Goal: Transaction & Acquisition: Purchase product/service

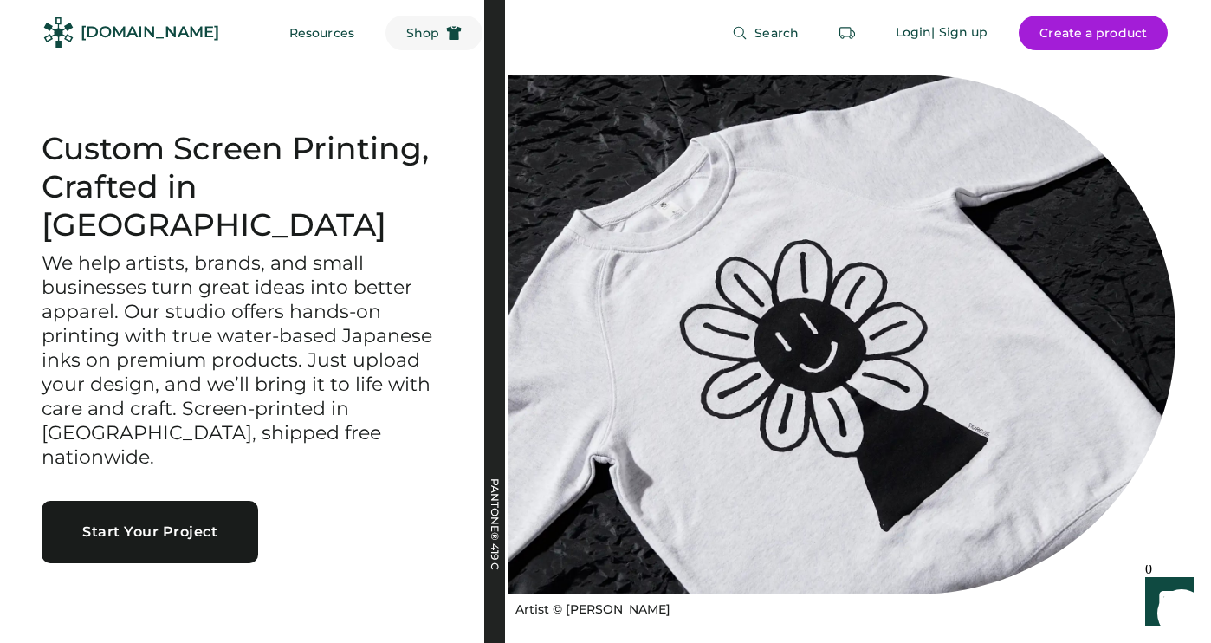
click at [406, 36] on span "Shop" at bounding box center [422, 33] width 33 height 12
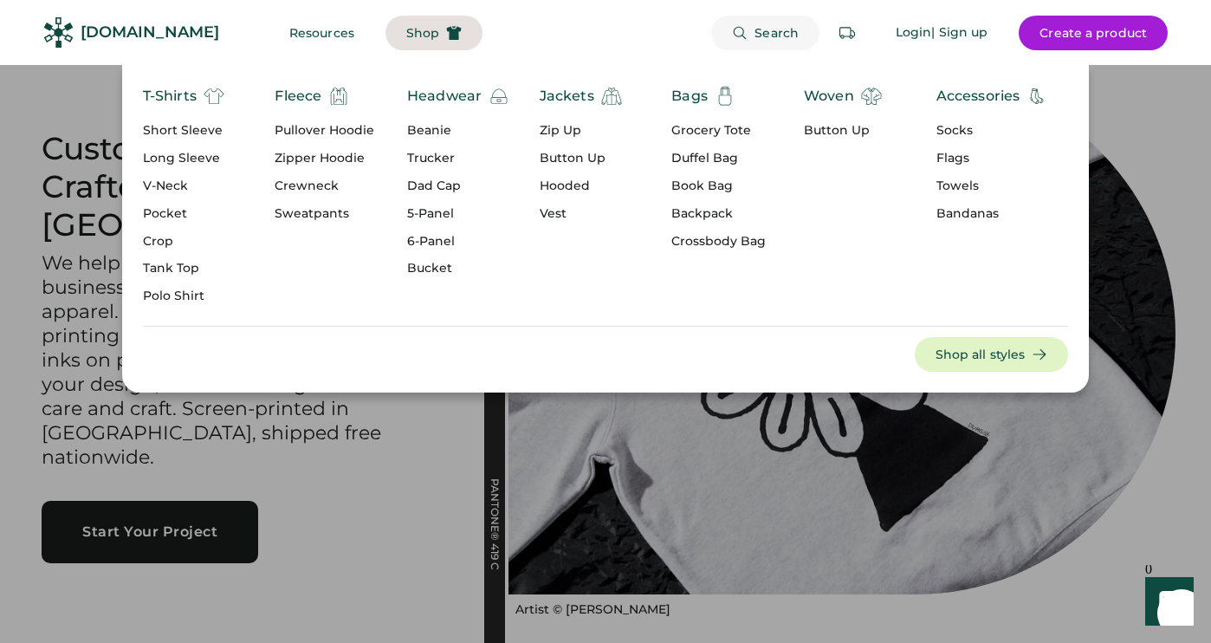
click at [772, 27] on span "Search" at bounding box center [776, 33] width 44 height 12
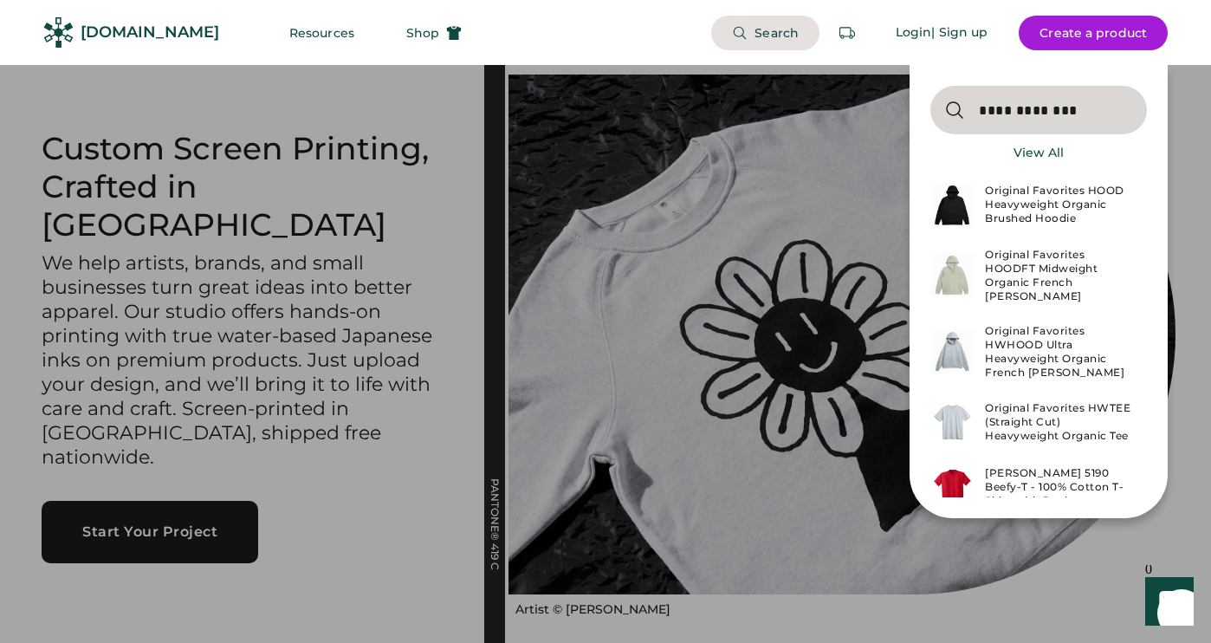
type input "**********"
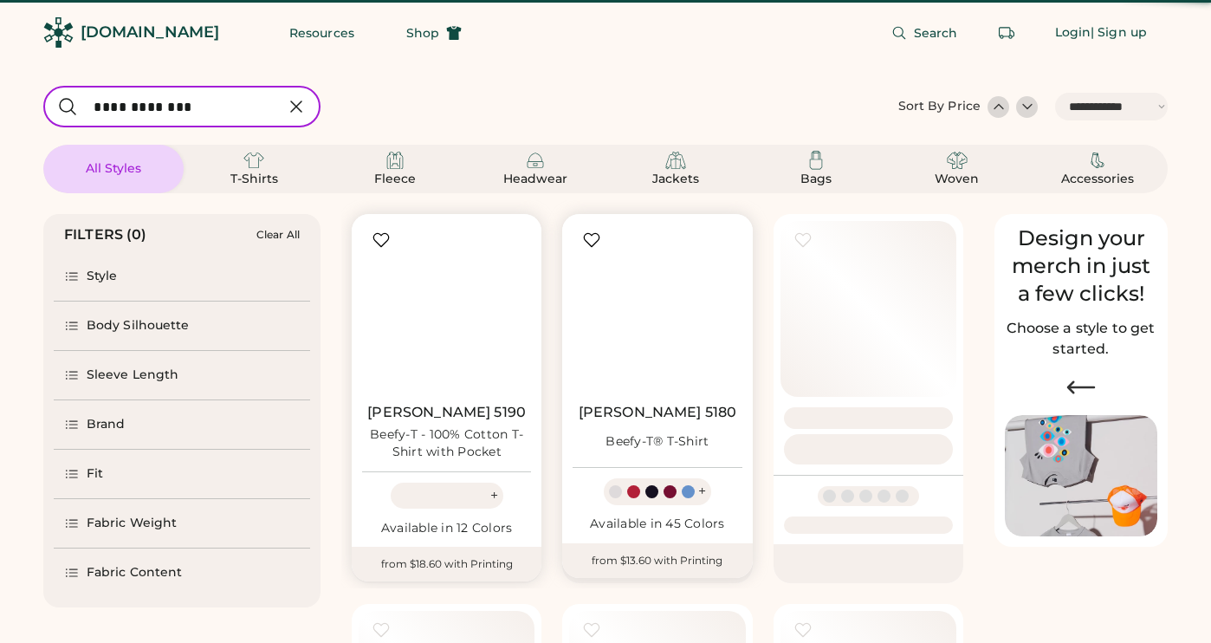
select select "*****"
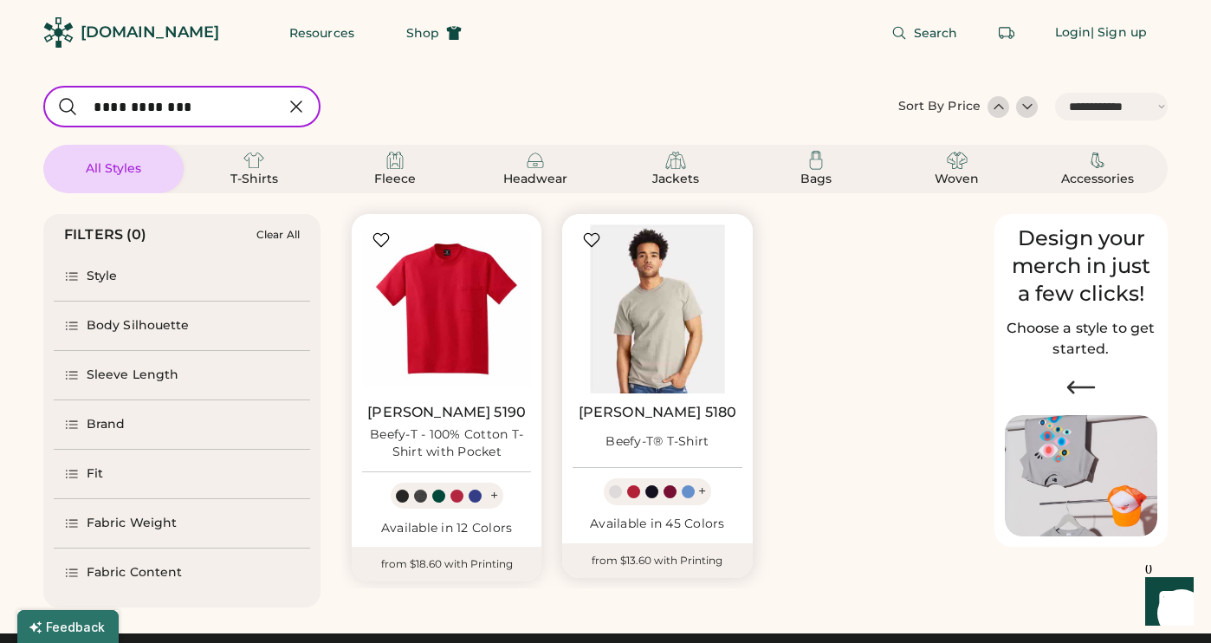
click at [664, 327] on img at bounding box center [656, 308] width 169 height 169
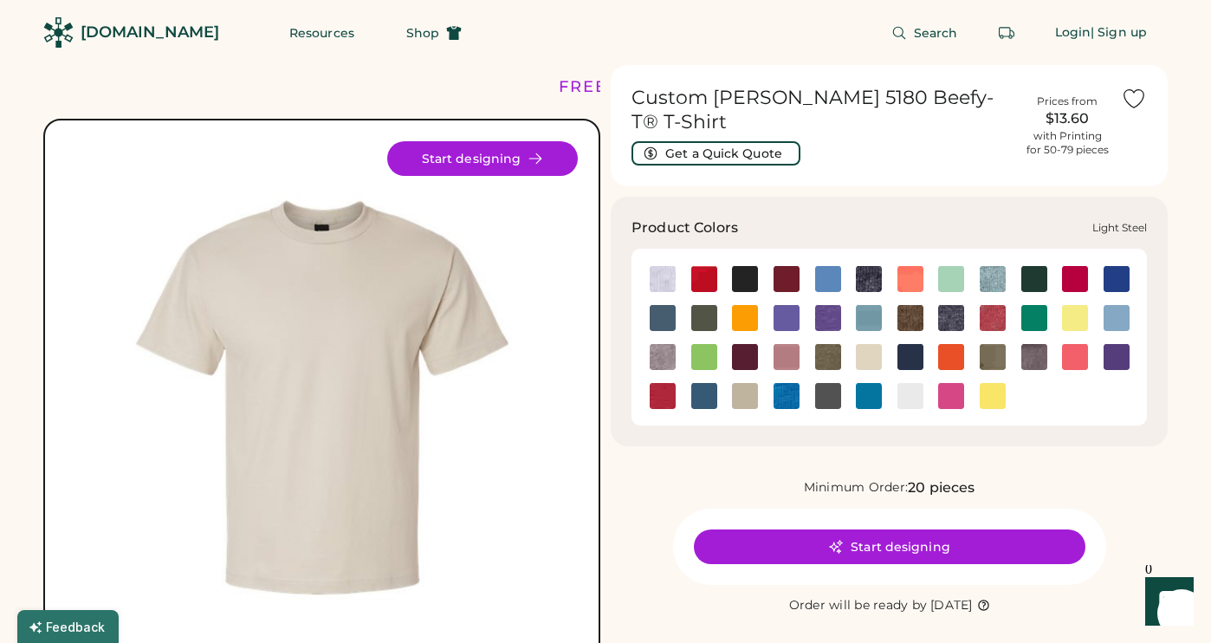
click at [670, 344] on img at bounding box center [663, 357] width 26 height 26
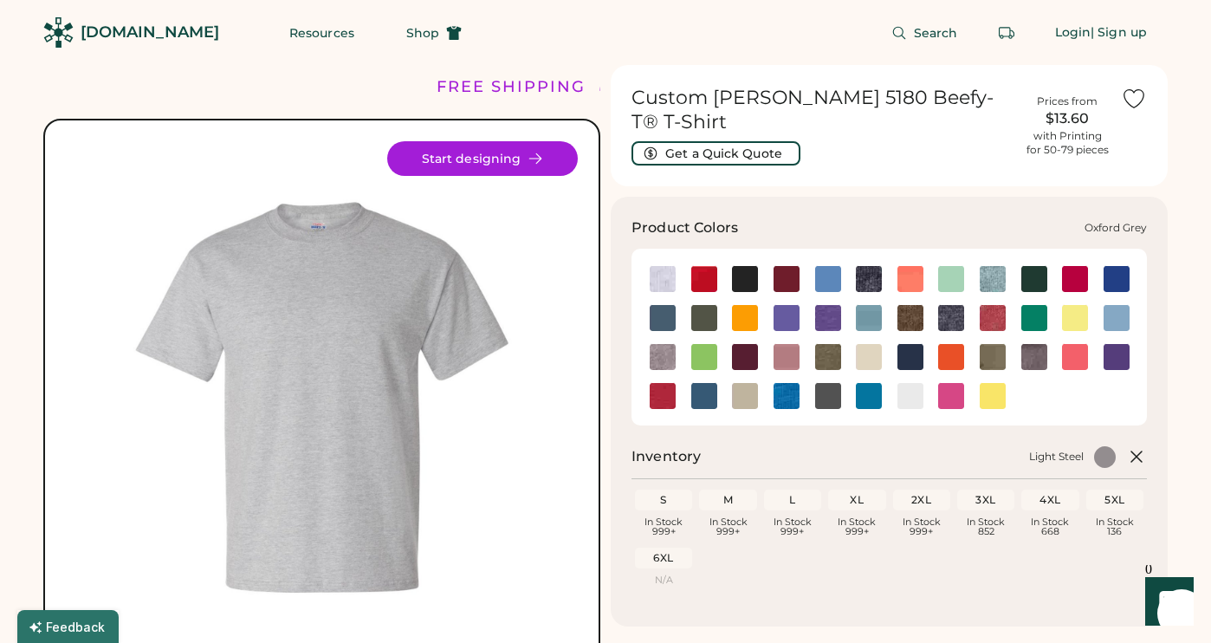
click at [1034, 344] on img at bounding box center [1034, 357] width 26 height 26
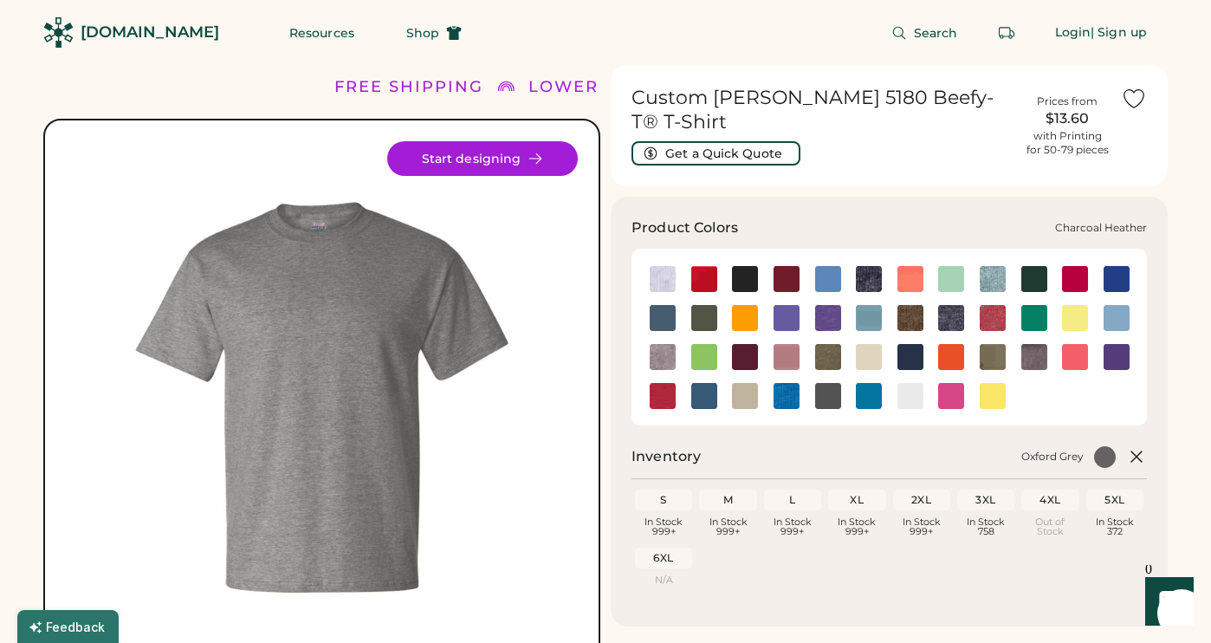
click at [873, 266] on img at bounding box center [869, 279] width 26 height 26
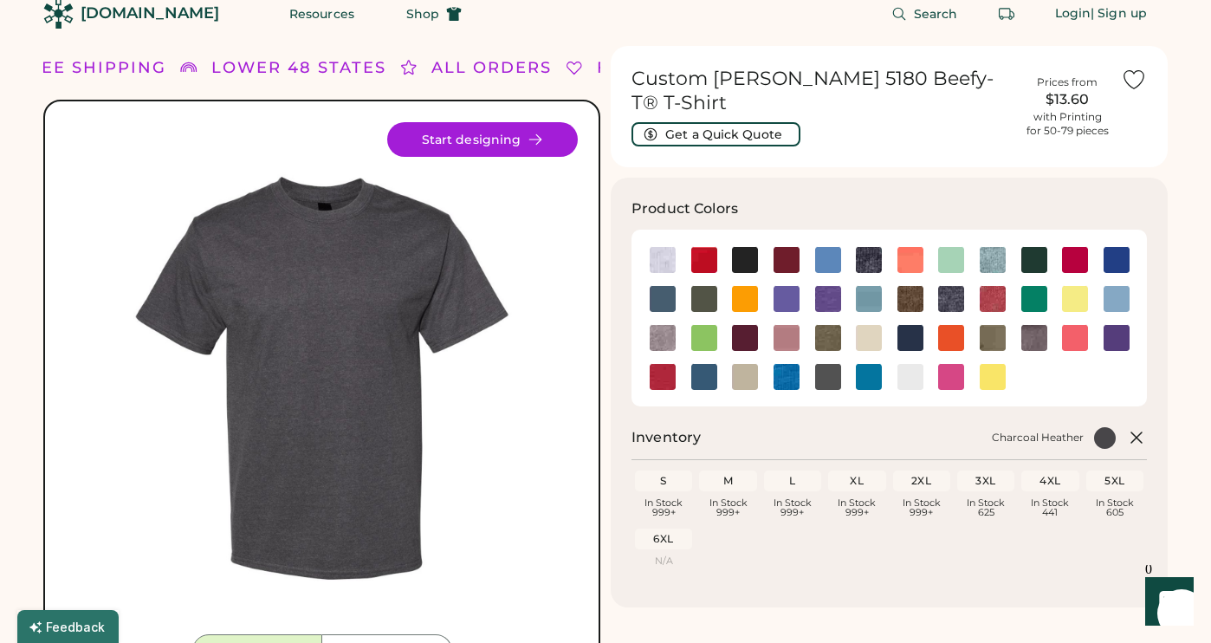
scroll to position [25, 0]
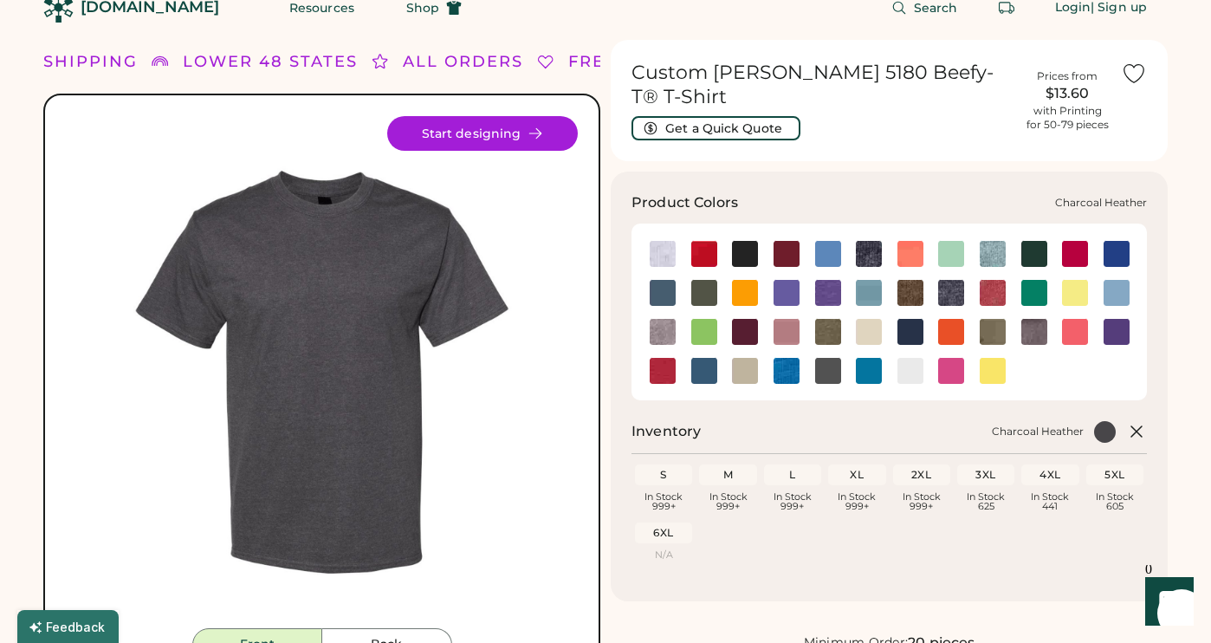
click at [863, 241] on img at bounding box center [869, 254] width 26 height 26
click at [948, 280] on img at bounding box center [951, 293] width 26 height 26
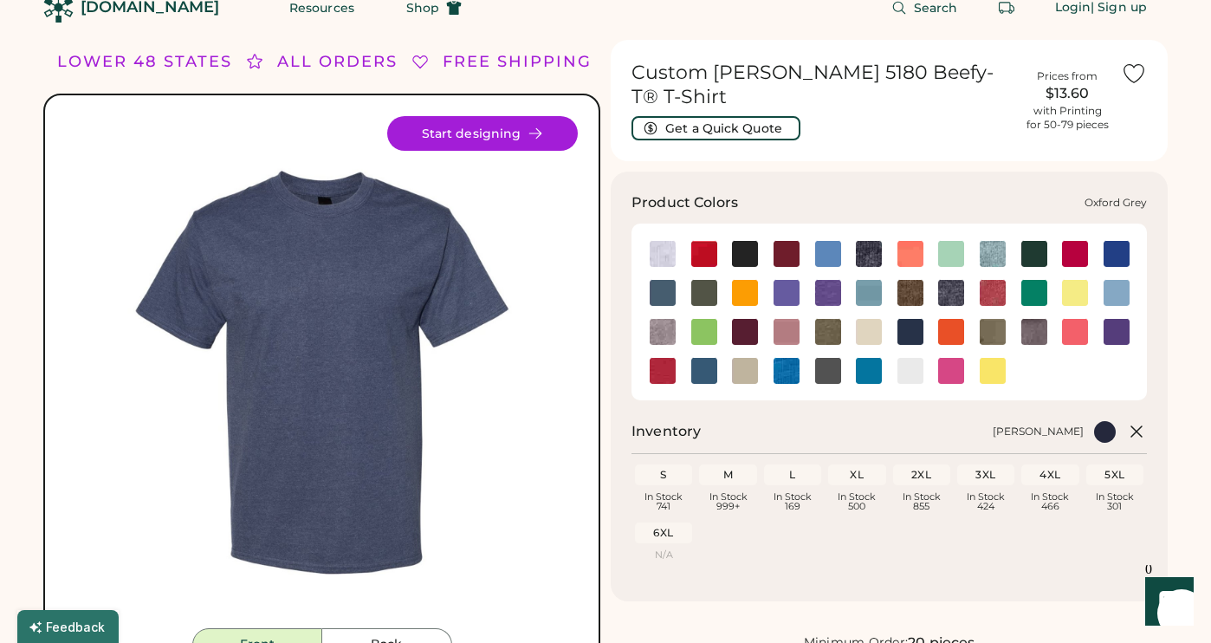
click at [1031, 319] on img at bounding box center [1034, 332] width 26 height 26
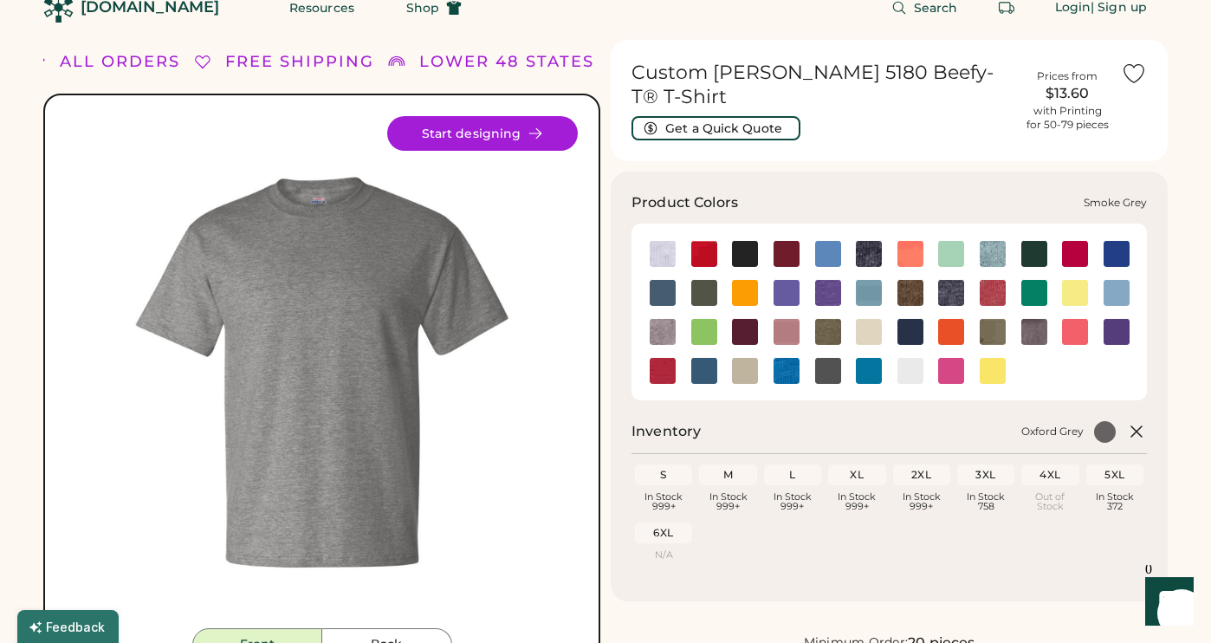
click at [823, 358] on img at bounding box center [828, 371] width 26 height 26
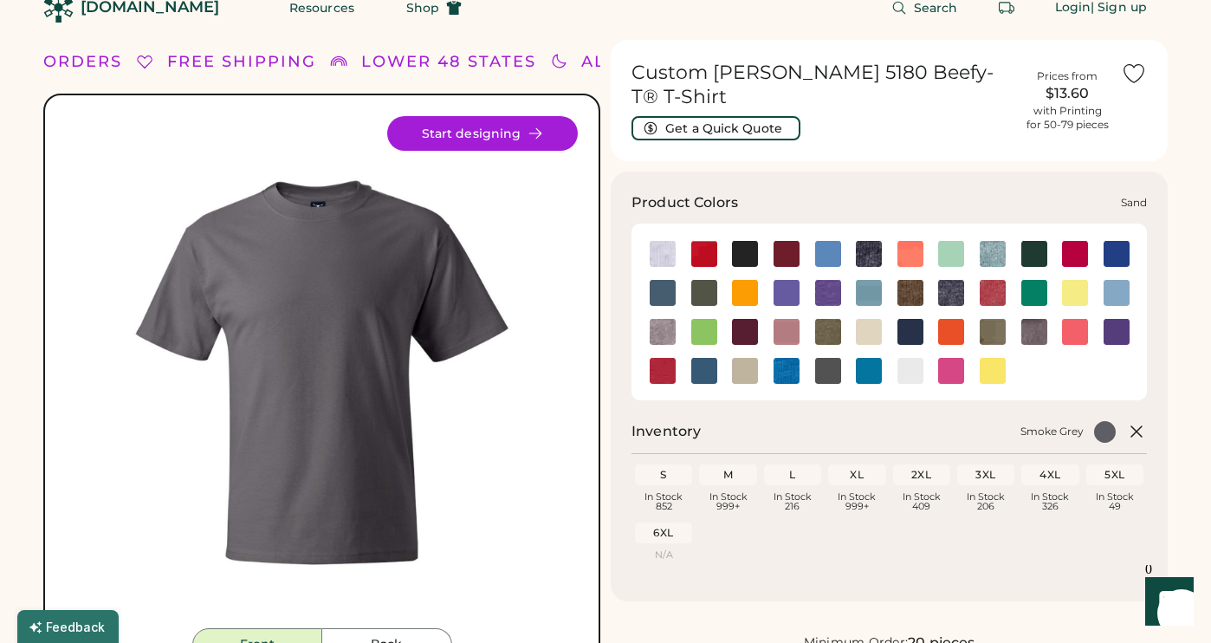
click at [742, 359] on img at bounding box center [745, 371] width 26 height 26
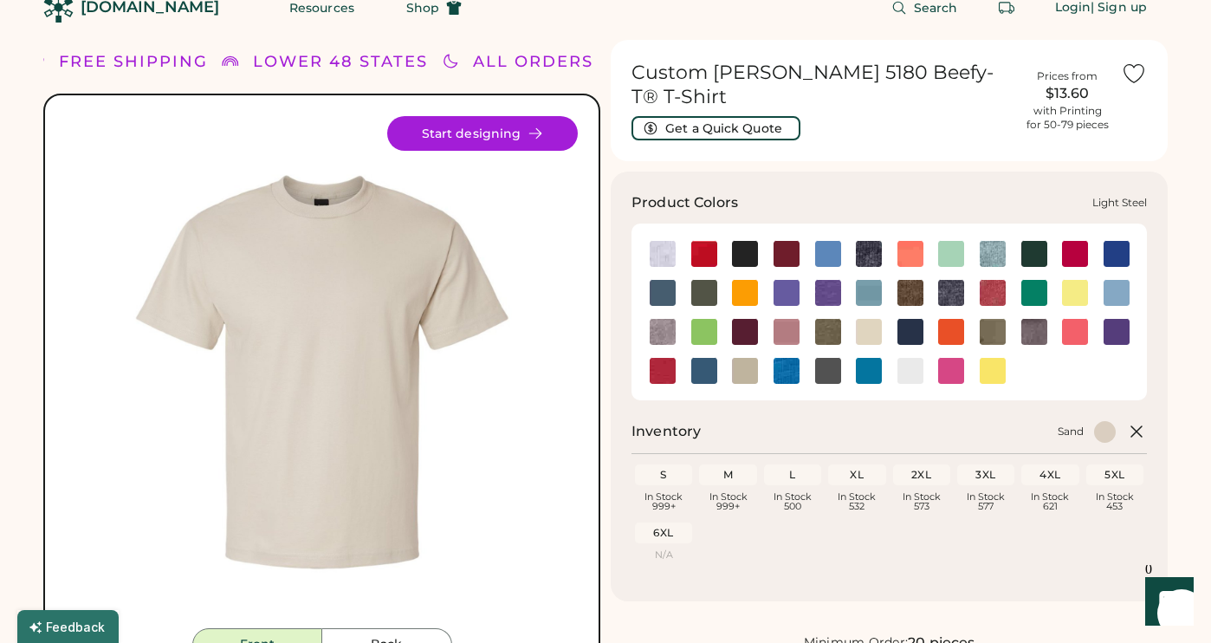
click at [665, 319] on img at bounding box center [663, 332] width 26 height 26
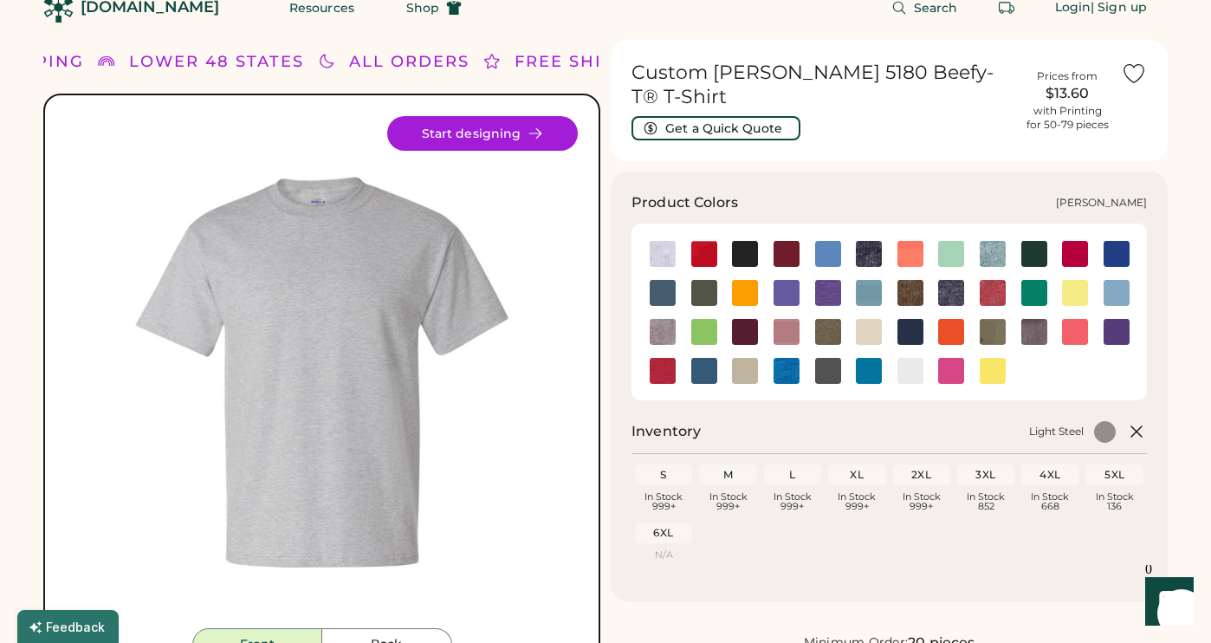
click at [911, 280] on img at bounding box center [910, 293] width 26 height 26
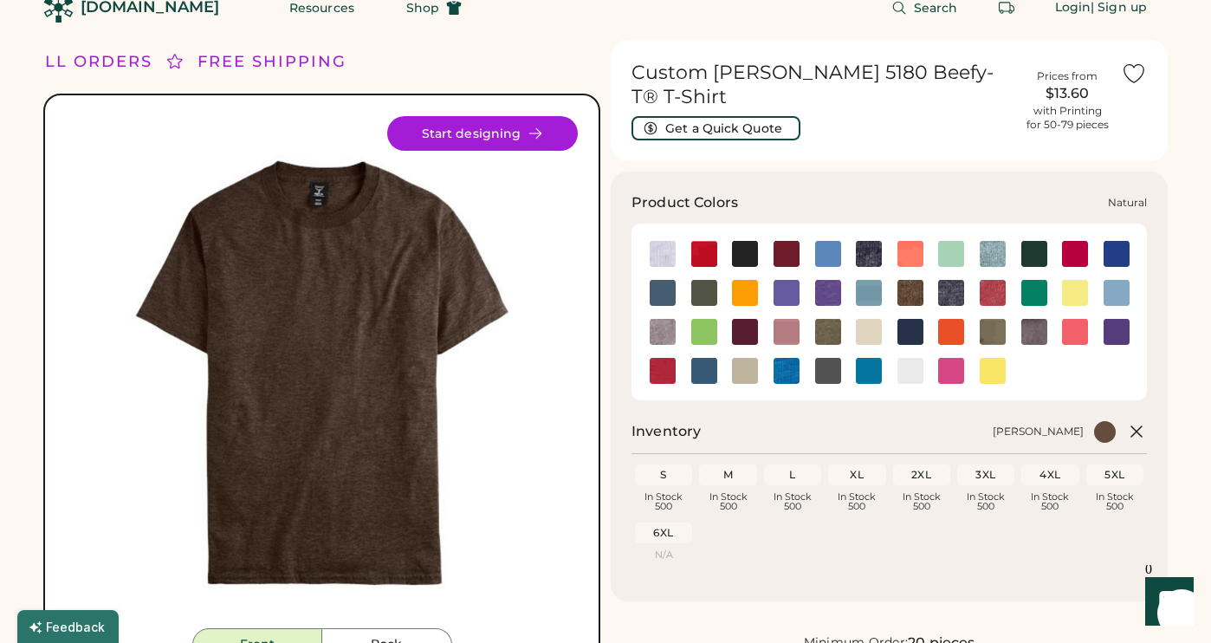
click at [873, 319] on img at bounding box center [869, 332] width 26 height 26
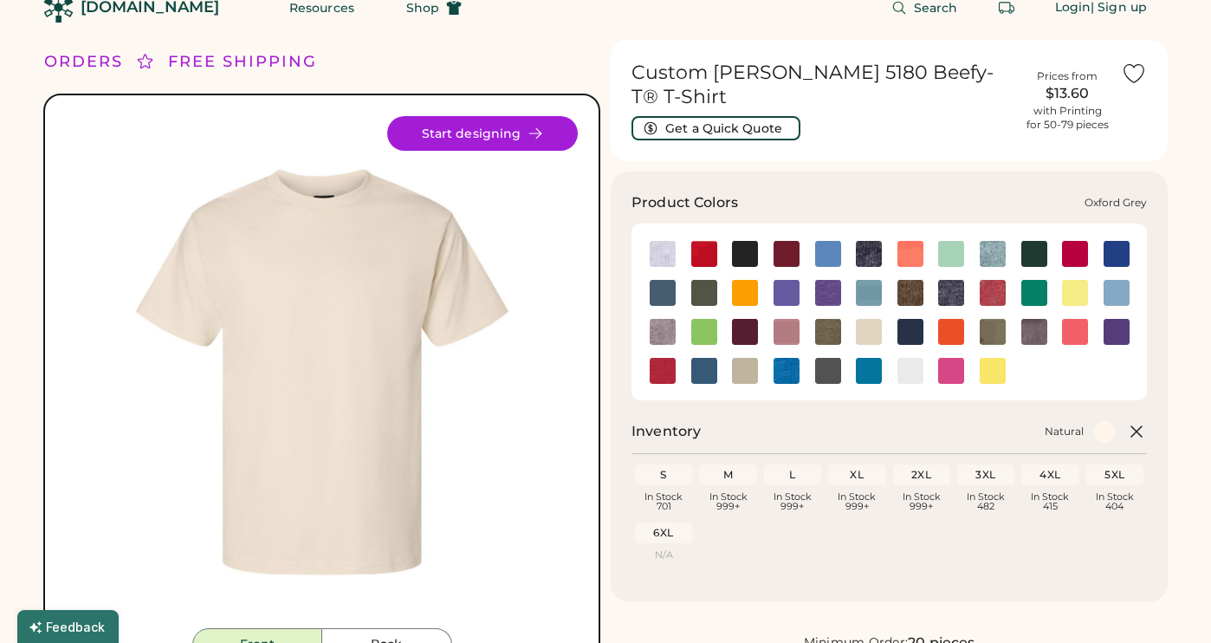
click at [1034, 319] on img at bounding box center [1034, 332] width 26 height 26
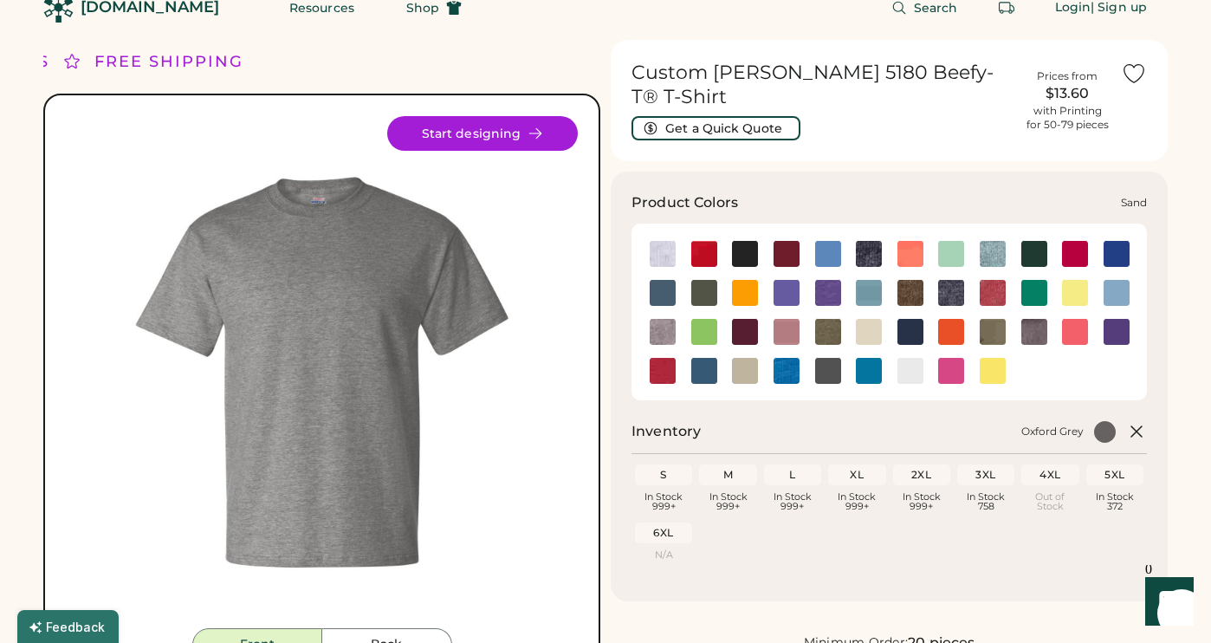
click at [751, 358] on img at bounding box center [745, 371] width 26 height 26
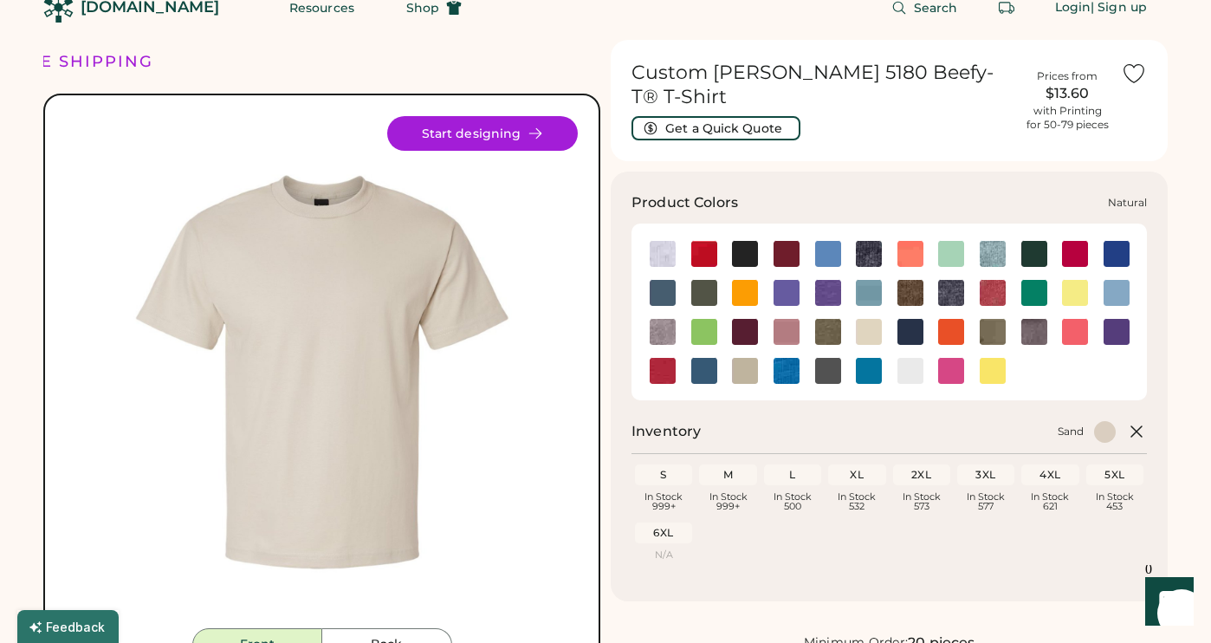
click at [872, 319] on img at bounding box center [869, 332] width 26 height 26
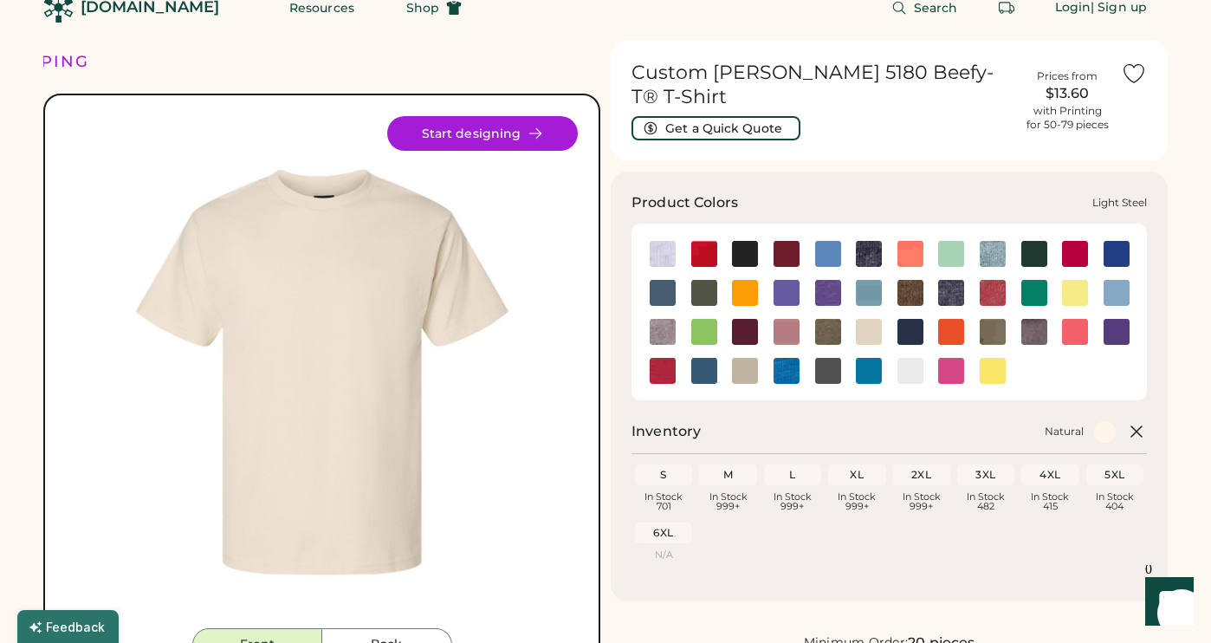
click at [670, 319] on img at bounding box center [663, 332] width 26 height 26
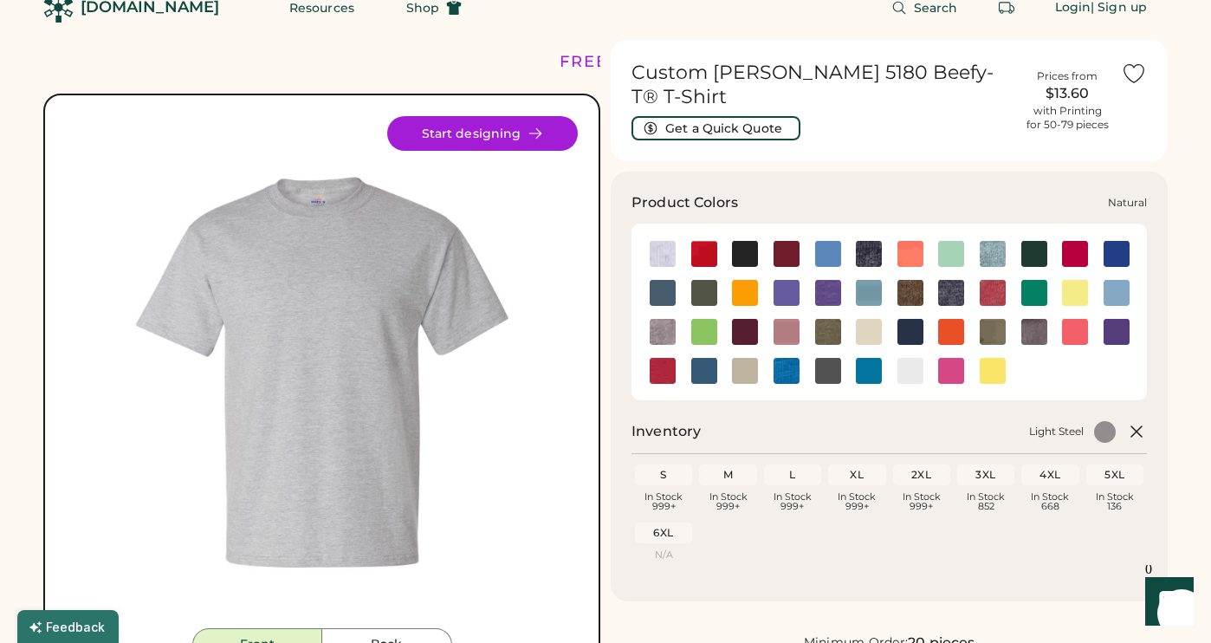
click at [871, 319] on img at bounding box center [869, 332] width 26 height 26
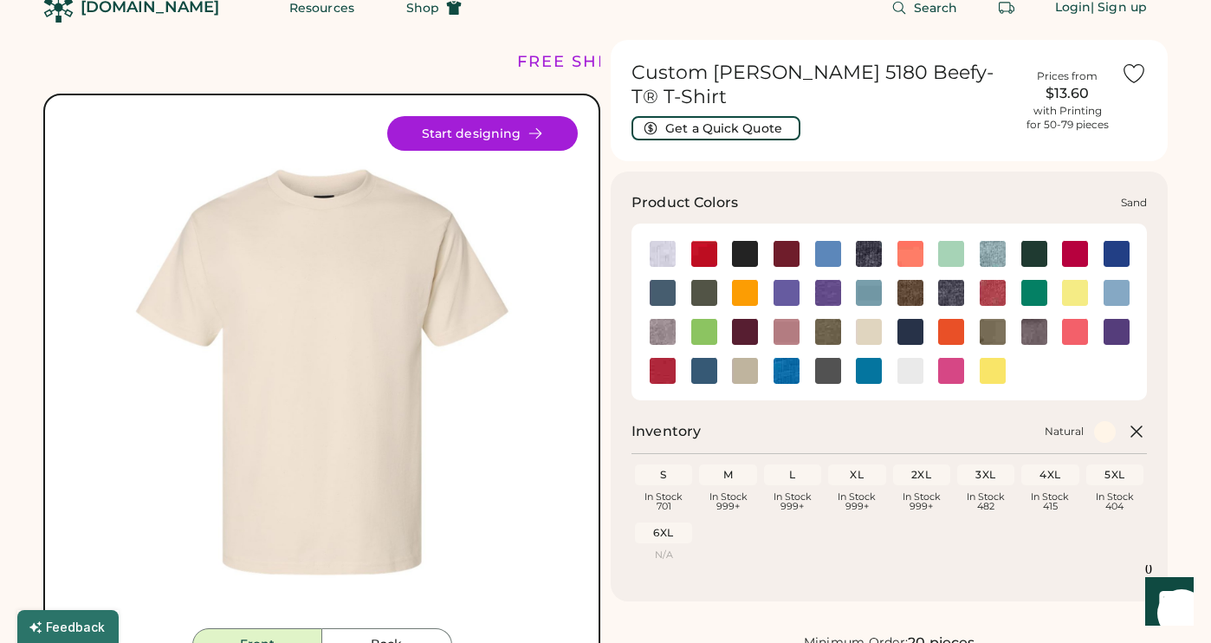
click at [748, 358] on img at bounding box center [745, 371] width 26 height 26
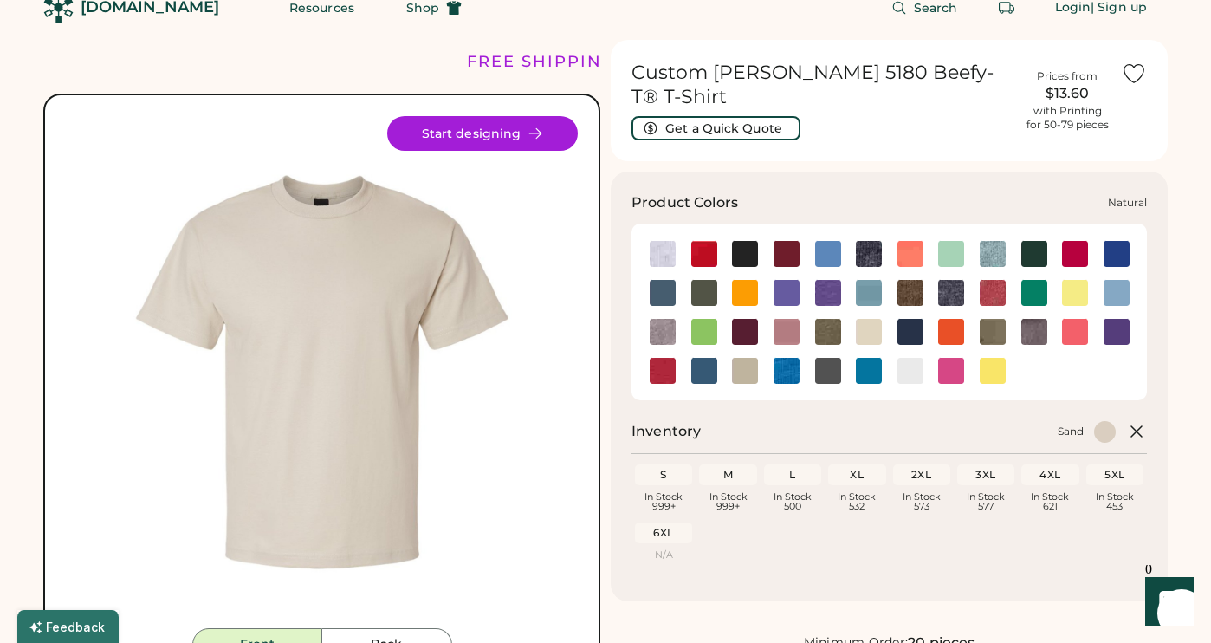
click at [858, 319] on img at bounding box center [869, 332] width 26 height 26
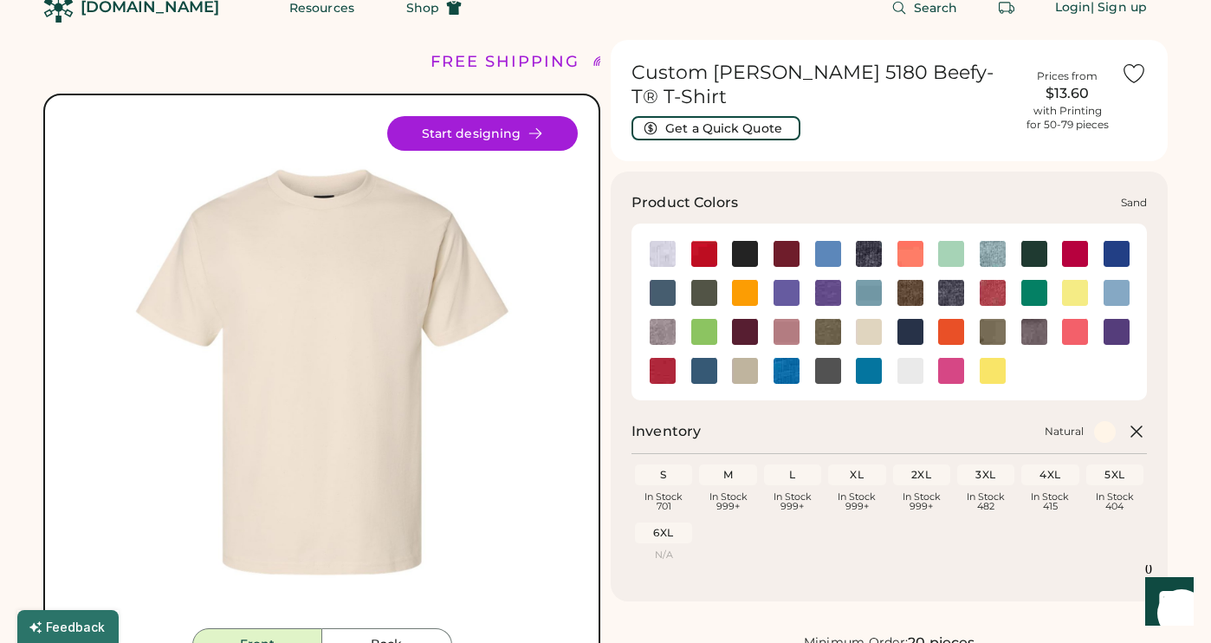
click at [744, 358] on img at bounding box center [745, 371] width 26 height 26
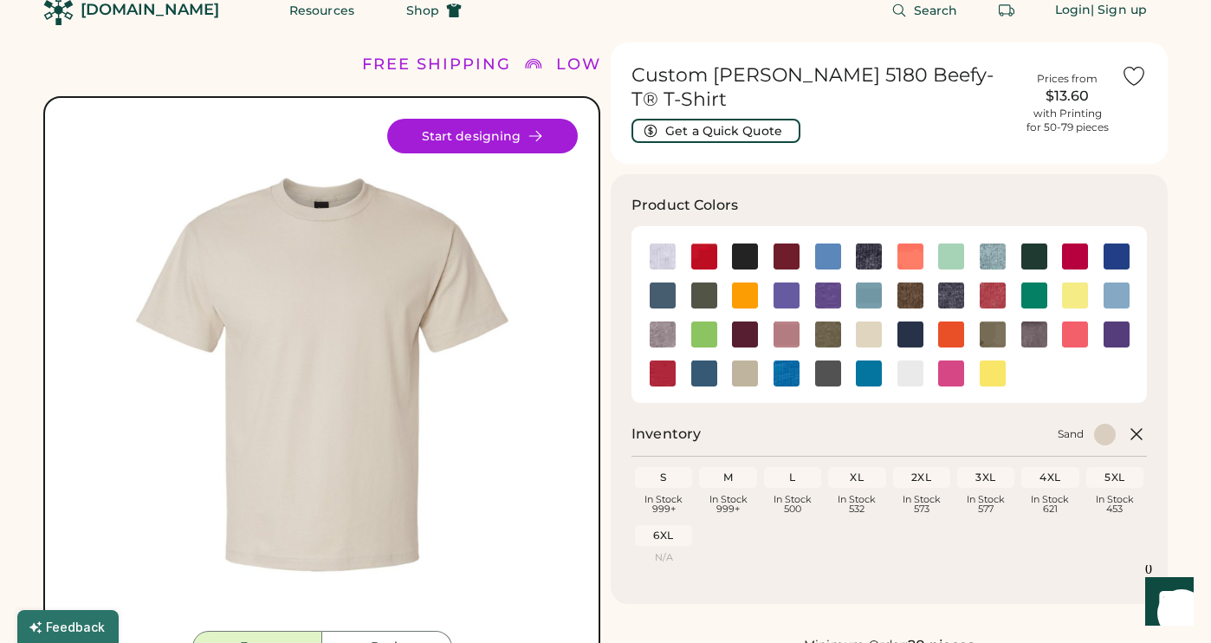
scroll to position [22, 0]
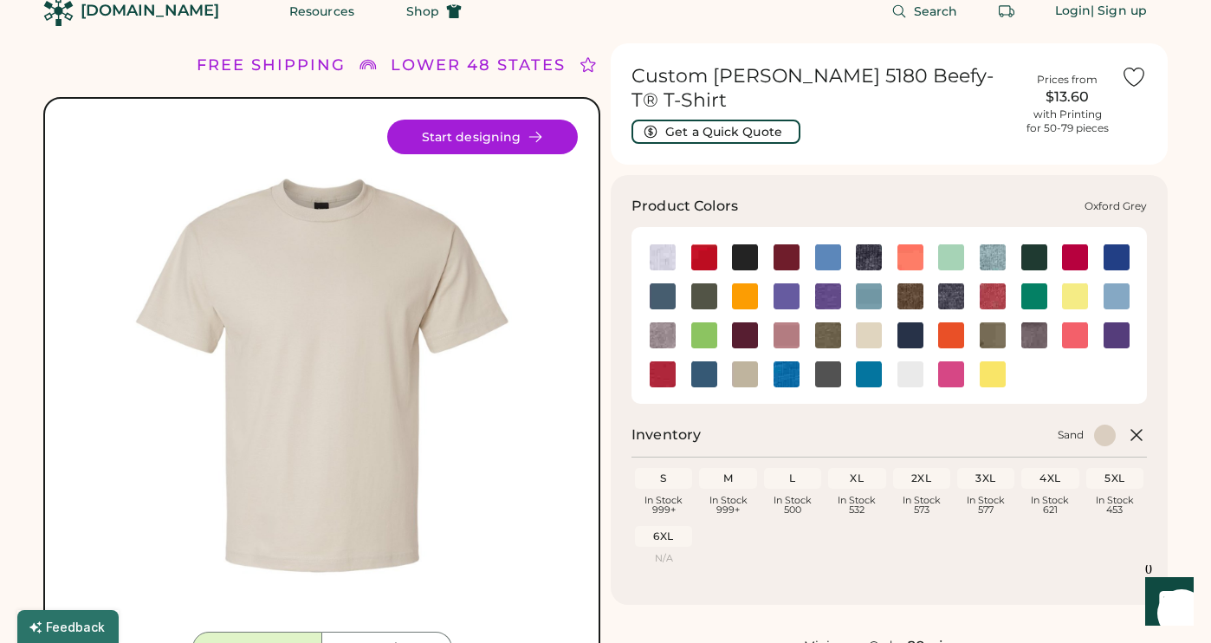
click at [1036, 322] on img at bounding box center [1034, 335] width 26 height 26
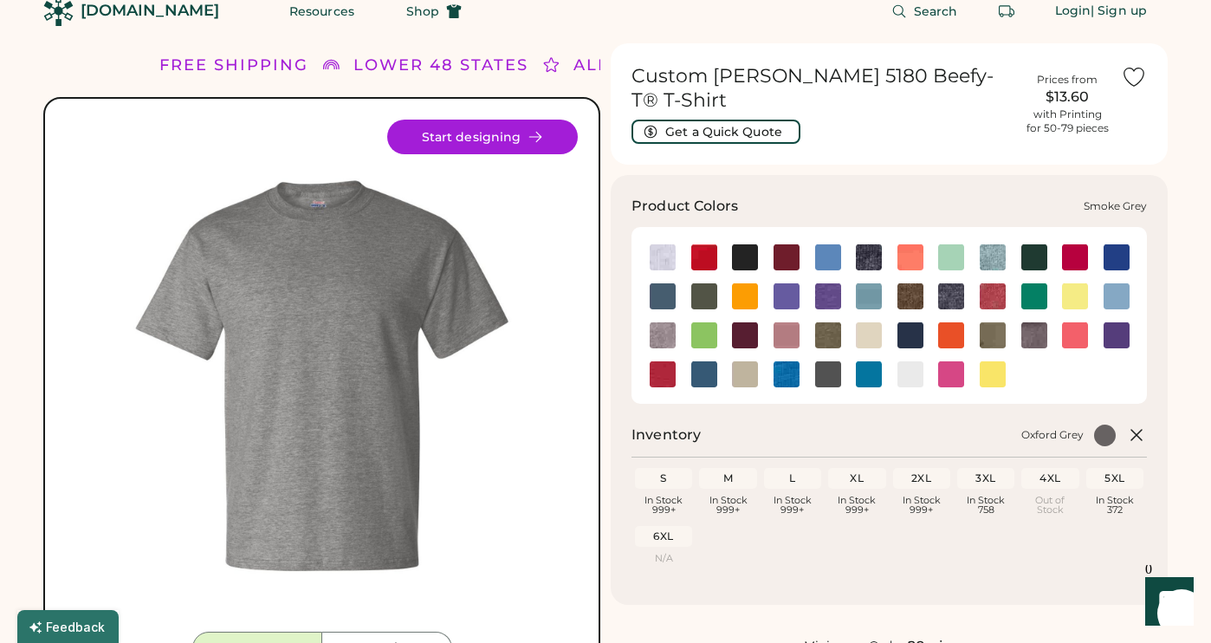
click at [820, 361] on img at bounding box center [828, 374] width 26 height 26
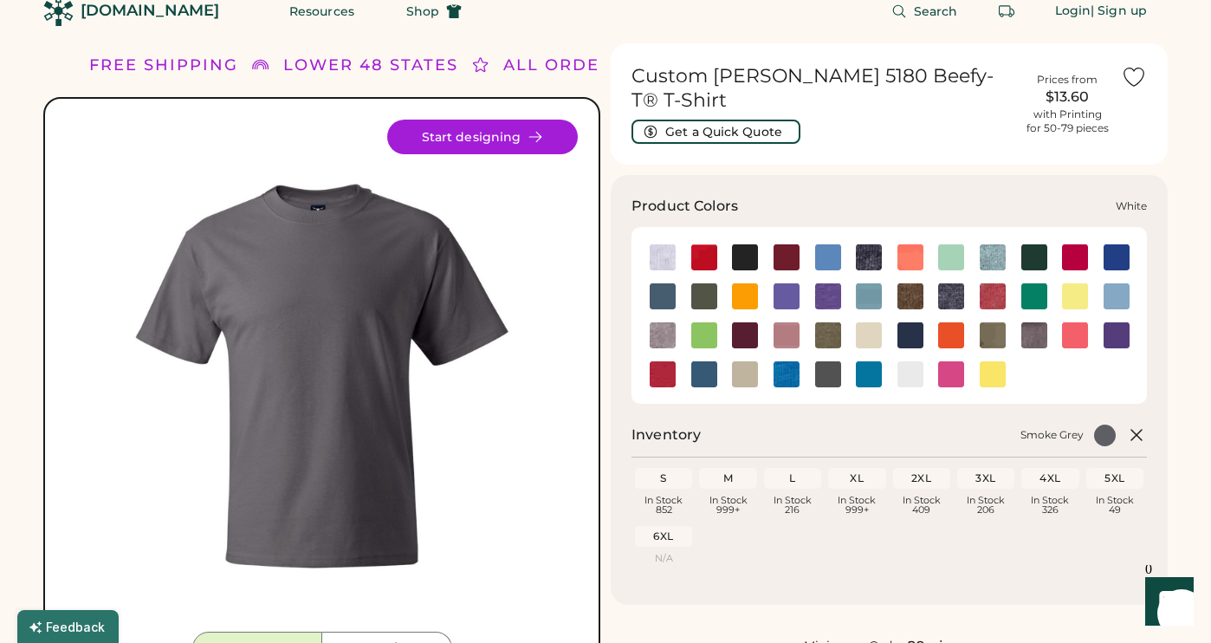
click at [909, 361] on img at bounding box center [910, 374] width 26 height 26
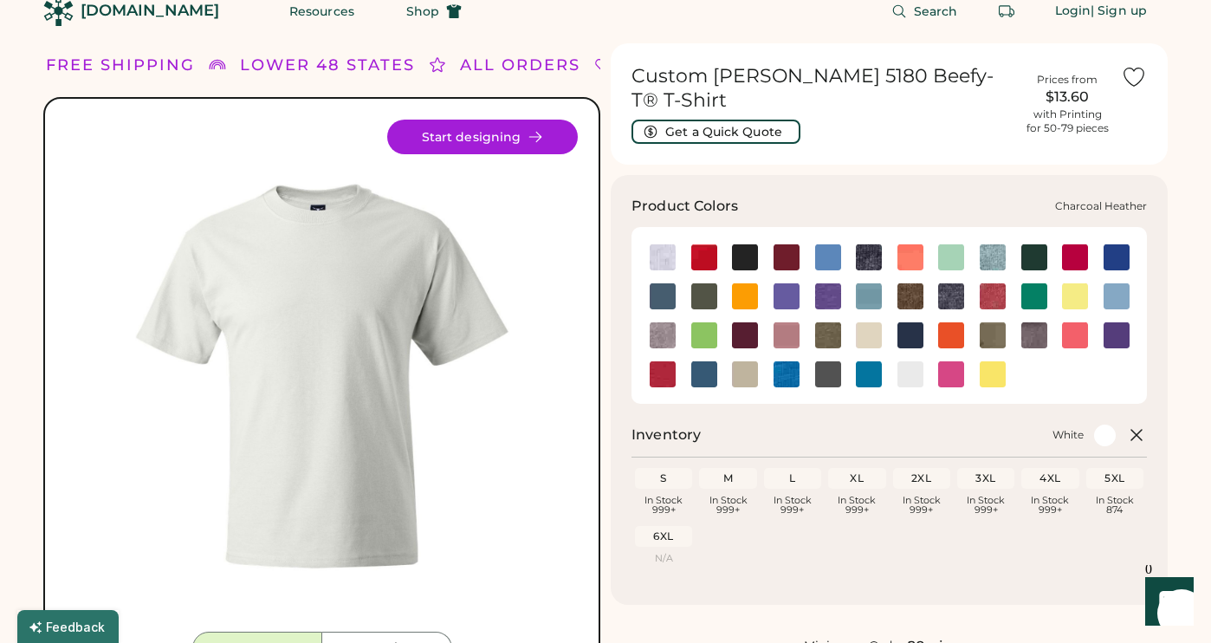
click at [870, 244] on img at bounding box center [869, 257] width 26 height 26
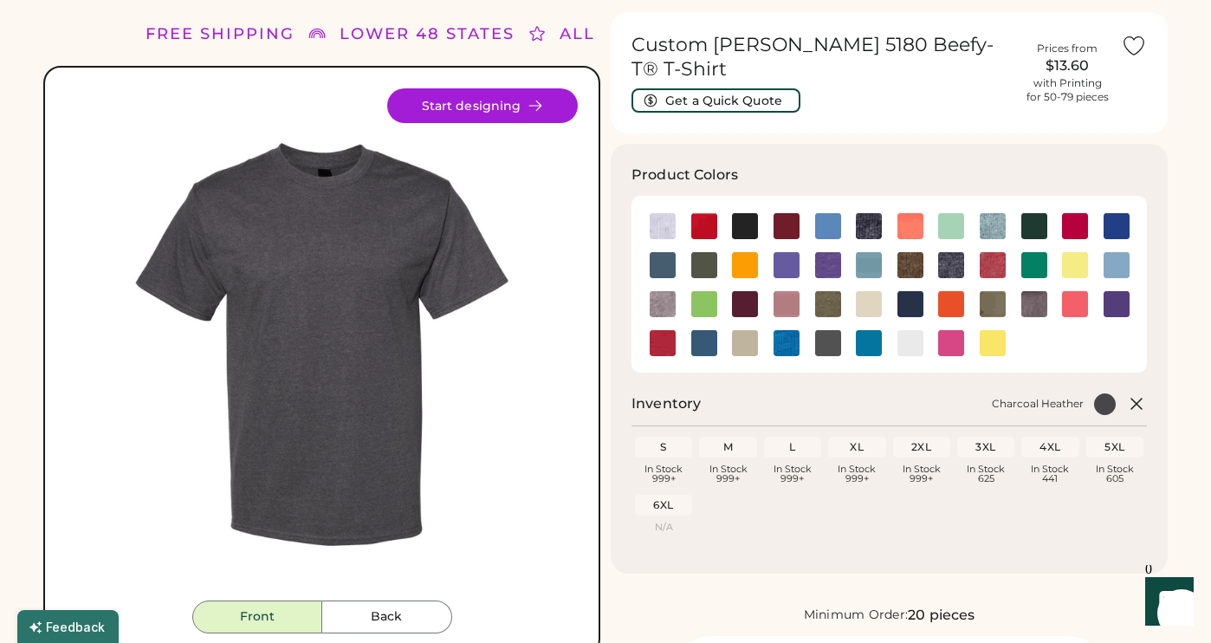
scroll to position [55, 0]
